Goal: Task Accomplishment & Management: Use online tool/utility

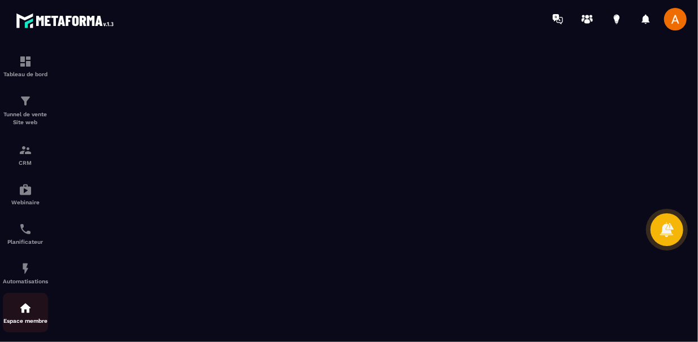
click at [31, 306] on img at bounding box center [26, 309] width 14 height 14
click at [23, 315] on img at bounding box center [26, 309] width 14 height 14
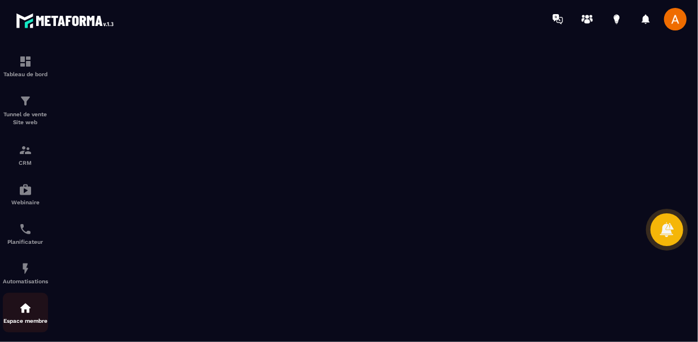
click at [23, 315] on img at bounding box center [26, 309] width 14 height 14
click at [669, 19] on span at bounding box center [675, 19] width 23 height 23
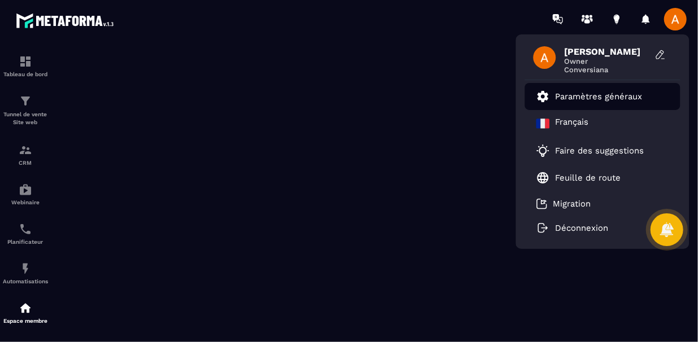
click at [611, 98] on p "Paramètres généraux" at bounding box center [598, 97] width 87 height 10
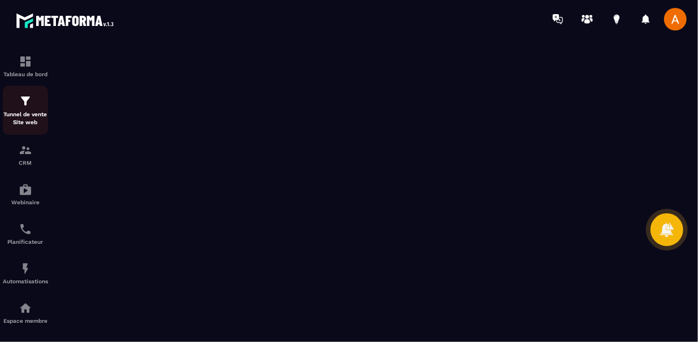
click at [38, 129] on link "Tunnel de vente Site web" at bounding box center [25, 110] width 45 height 49
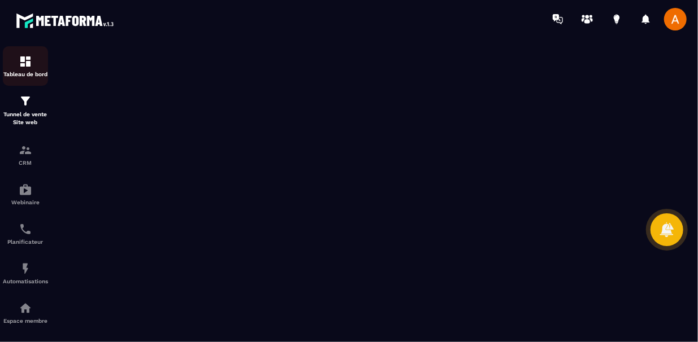
click at [29, 66] on img at bounding box center [26, 62] width 14 height 14
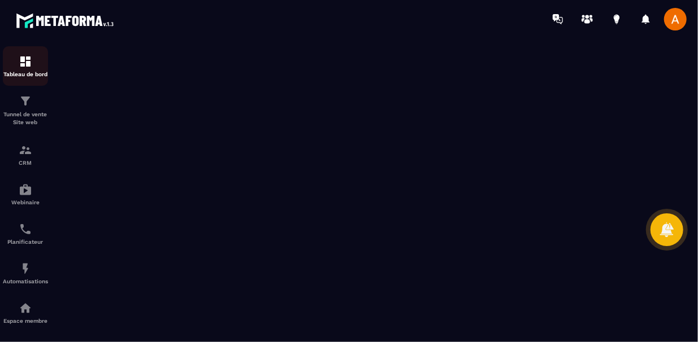
click at [29, 66] on img at bounding box center [26, 62] width 14 height 14
